Goal: Transaction & Acquisition: Purchase product/service

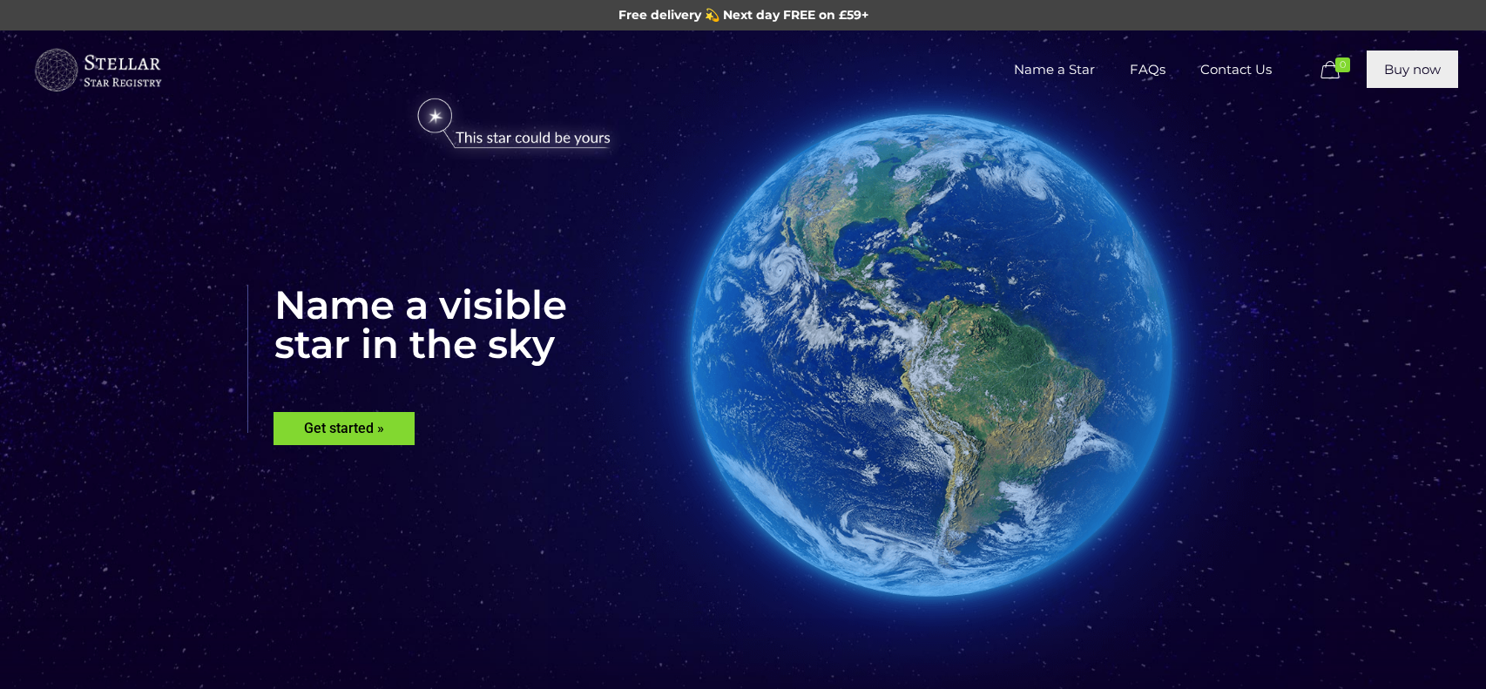
click at [1403, 64] on link "Buy now" at bounding box center [1412, 69] width 91 height 37
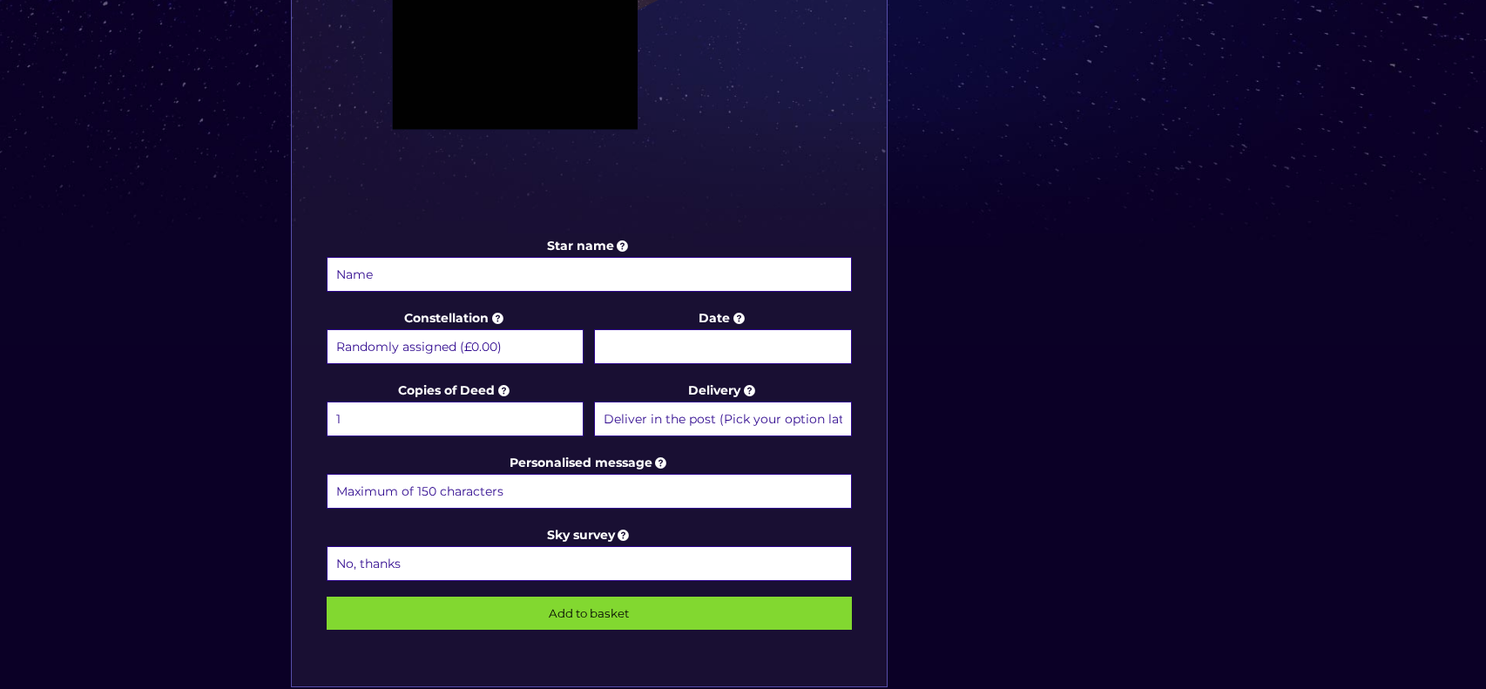
scroll to position [731, 0]
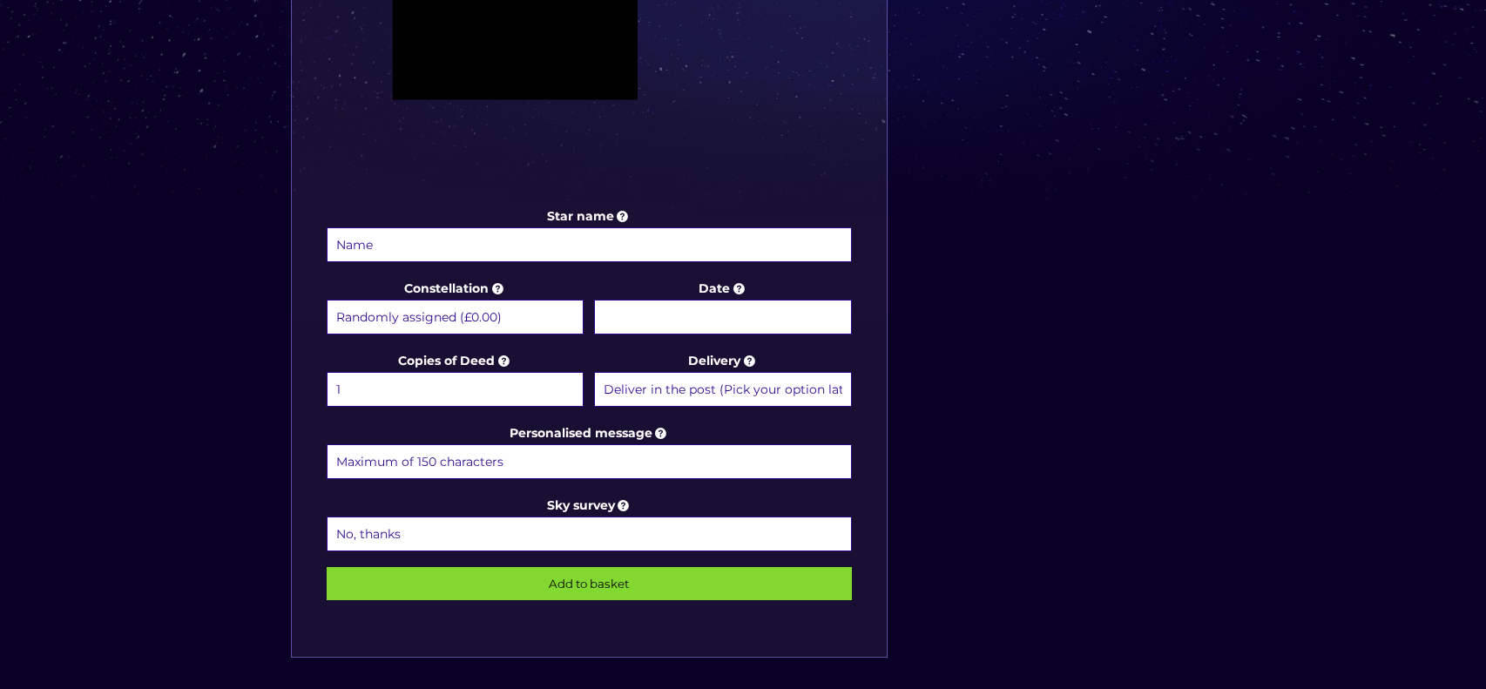
click at [375, 244] on input "Star name" at bounding box center [589, 244] width 525 height 35
type input "Evie"
click at [447, 315] on select "Randomly assigned (£0.00) Aquarius - 20 Jan - 18 Feb (+£9.99) Aries - 21 Mar - …" at bounding box center [455, 317] width 257 height 35
click at [327, 300] on select "Randomly assigned (£0.00) Aquarius - 20 Jan - 18 Feb (+£9.99) Aries - 21 Mar - …" at bounding box center [455, 317] width 257 height 35
click at [521, 306] on select "Randomly assigned (£0.00) Aquarius - 20 Jan - 18 Feb (+£9.99) Aries - 21 Mar - …" at bounding box center [455, 317] width 257 height 35
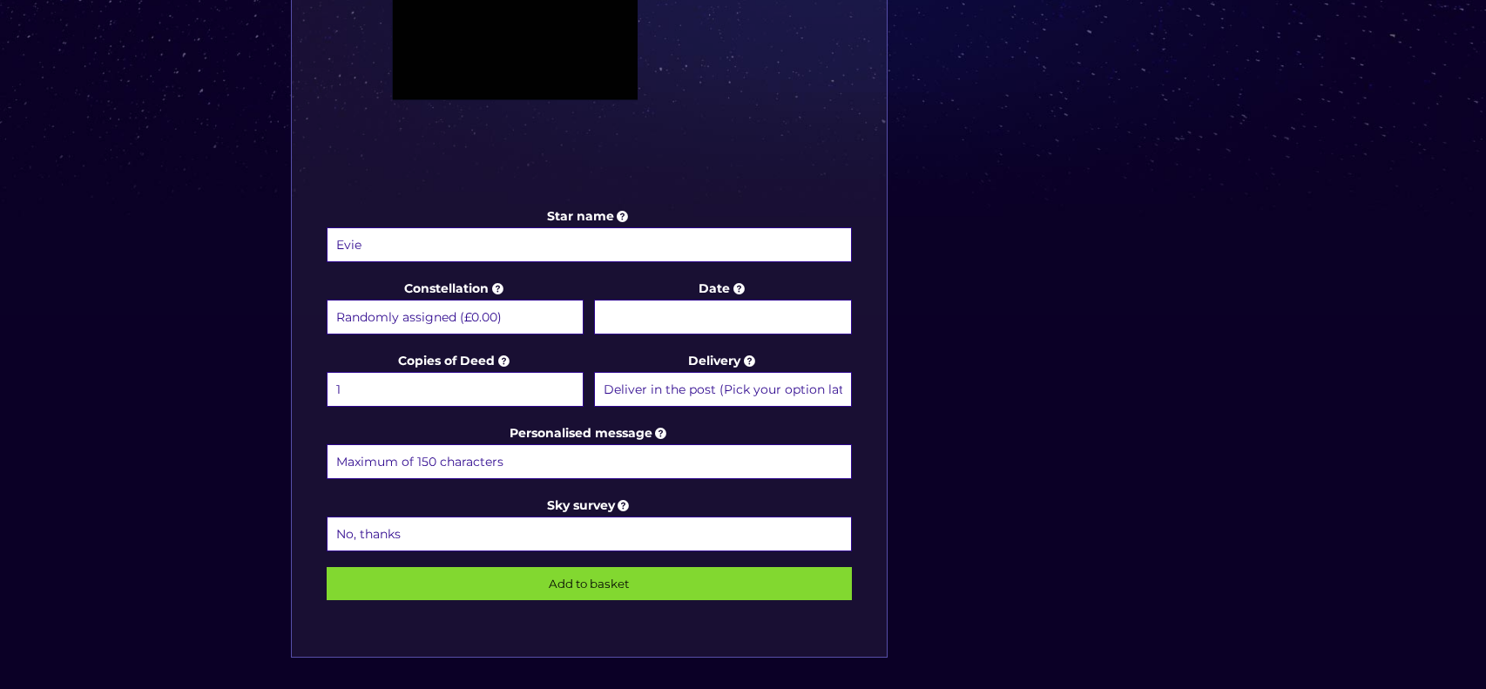
click at [456, 318] on select "Randomly assigned (£0.00) Aquarius - 20 Jan - 18 Feb (+£9.99) Aries - 21 Mar - …" at bounding box center [455, 317] width 257 height 35
click at [327, 300] on select "Randomly assigned (£0.00) Aquarius - 20 Jan - 18 Feb (+£9.99) Aries - 21 Mar - …" at bounding box center [455, 317] width 257 height 35
click at [465, 318] on select "Randomly assigned (£0.00) Aquarius - 20 Jan - 18 Feb (+£9.99) Aries - 21 Mar - …" at bounding box center [455, 317] width 257 height 35
select select "Randomly assigned (£0.00)"
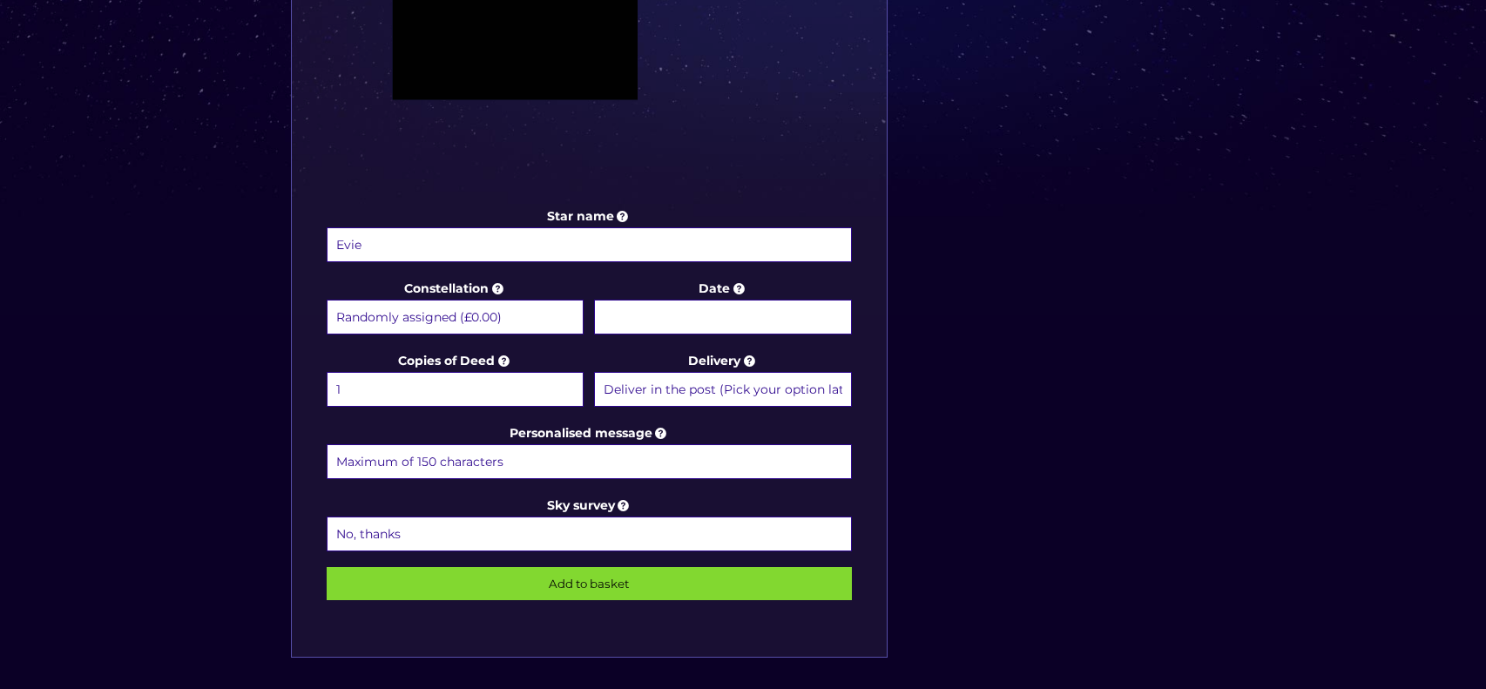
click at [327, 300] on select "Randomly assigned (£0.00) Aquarius - 20 Jan - 18 Feb (+£9.99) Aries - 21 Mar - …" at bounding box center [455, 317] width 257 height 35
click at [697, 312] on input "Date" at bounding box center [722, 317] width 257 height 35
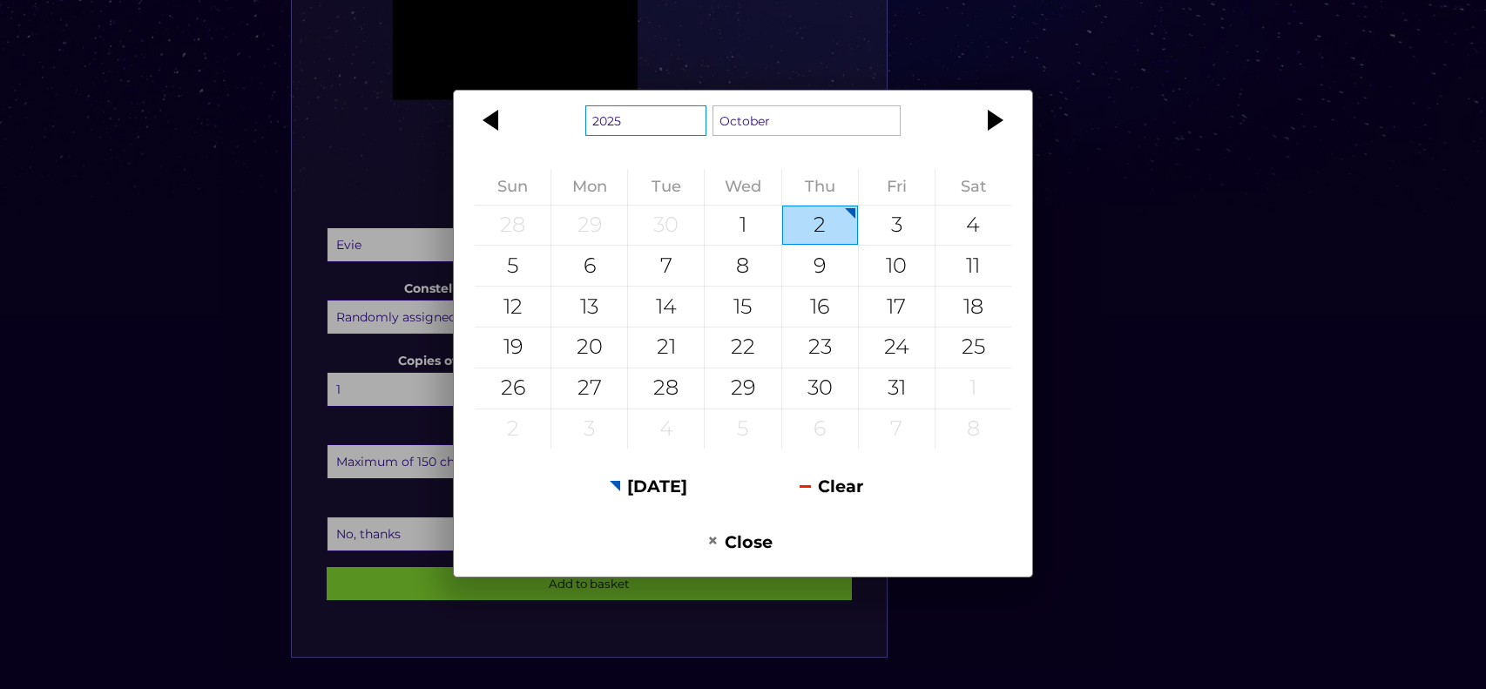
click at [664, 129] on select "1925 1926 1927 1928 1929 1930 1931 1932 1933 1934 1935 1936 1937 1938 1939 1940…" at bounding box center [646, 120] width 121 height 30
click at [810, 130] on select "January February March April May June July August September October November De…" at bounding box center [807, 120] width 188 height 30
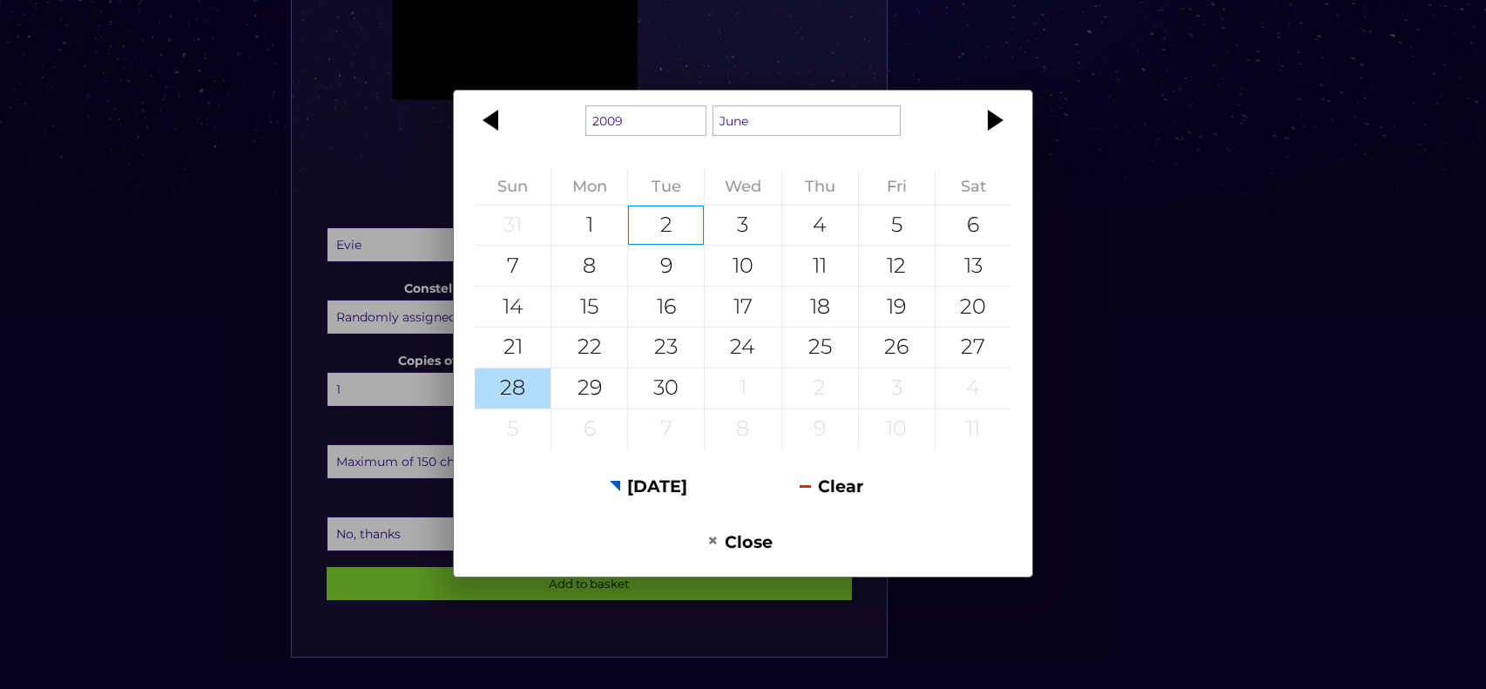
click at [525, 393] on div "28" at bounding box center [513, 389] width 76 height 40
type input "28 June 2009"
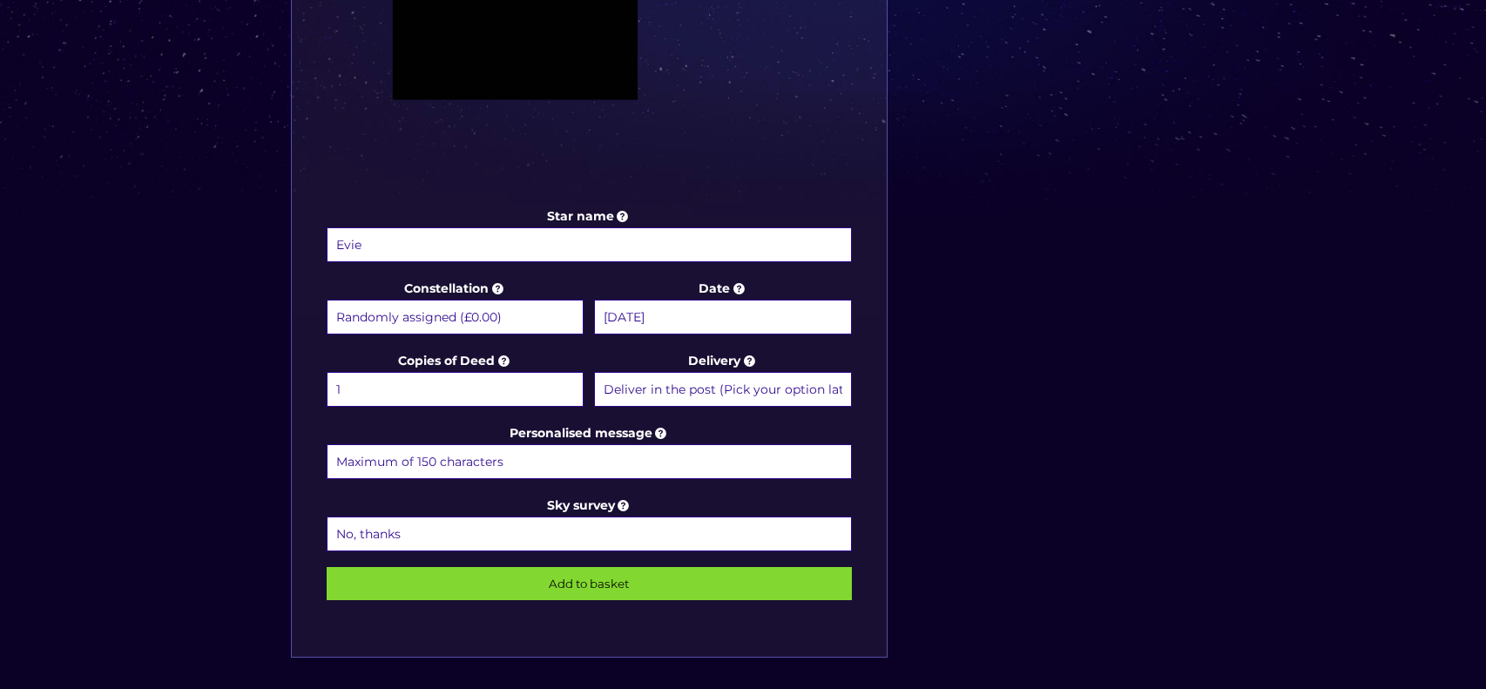
click at [478, 385] on select "1 2 (+£4.99) 3 (+£9.49) 4 (+£13.99) 5 (+£18.49) 6 (+£22.99) 7 (+£27.49) 8 (+£31…" at bounding box center [455, 389] width 257 height 35
click at [632, 389] on select "Deliver in the post (Pick your option later) Deliver in the post and by Email (…" at bounding box center [722, 389] width 257 height 35
click at [530, 451] on input "Personalised message" at bounding box center [589, 461] width 525 height 35
click at [916, 492] on div "Star name Evie Star name two (Optional) Constellation Randomly assigned (£0.00)…" at bounding box center [743, 136] width 924 height 1114
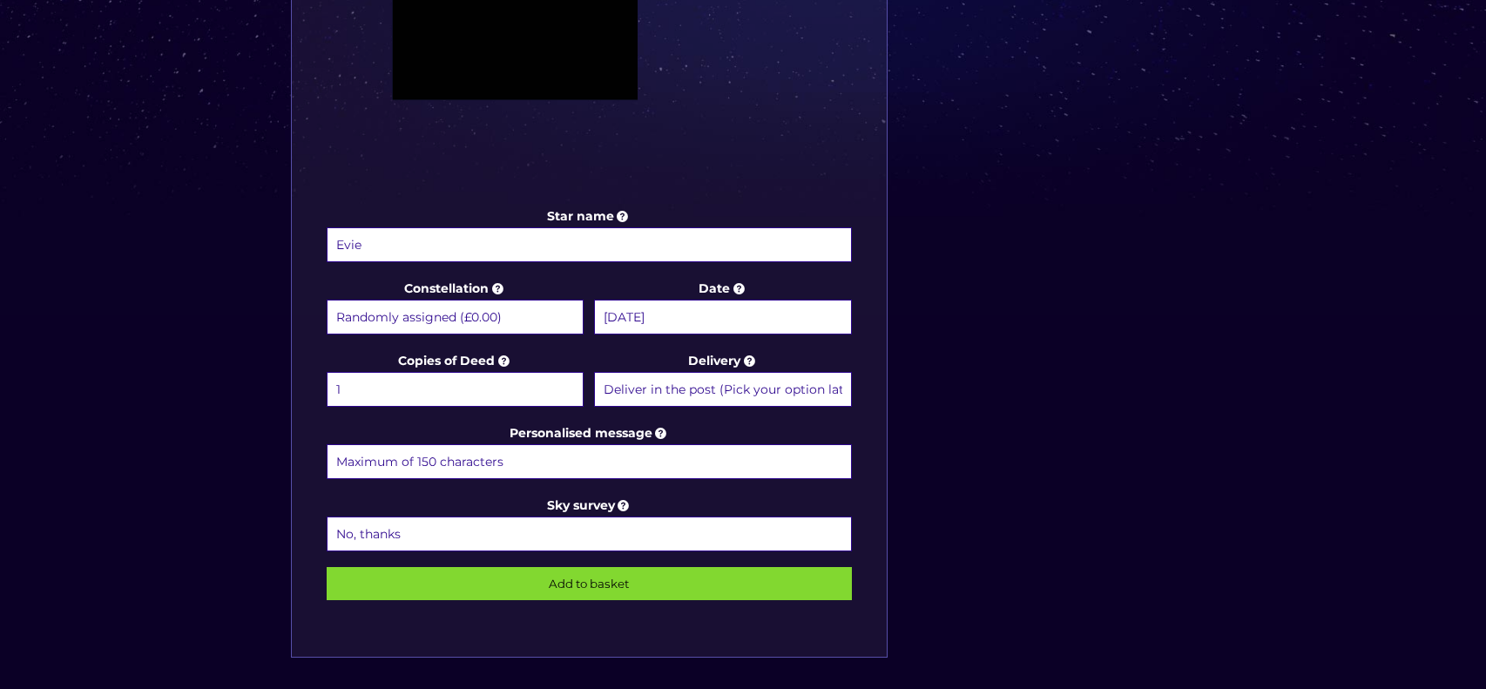
click at [513, 454] on input "Personalised message" at bounding box center [589, 461] width 525 height 35
click at [780, 460] on input "Personalised message" at bounding box center [589, 461] width 525 height 35
click at [465, 454] on input "Personalised message" at bounding box center [589, 461] width 525 height 35
type input "Sisters are a different star from the same galaxy"
click at [589, 581] on input "Add to basket" at bounding box center [589, 583] width 525 height 33
